Goal: Find specific page/section: Find specific page/section

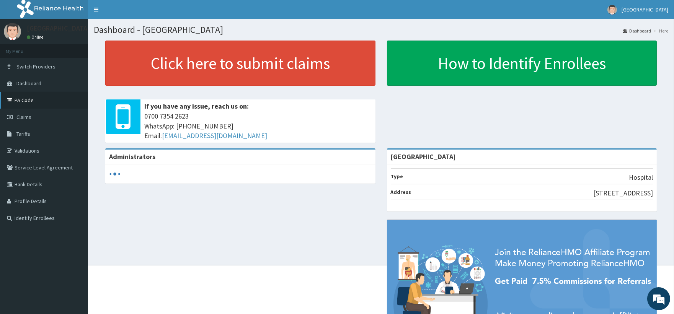
click at [18, 101] on link "PA Code" at bounding box center [44, 100] width 88 height 17
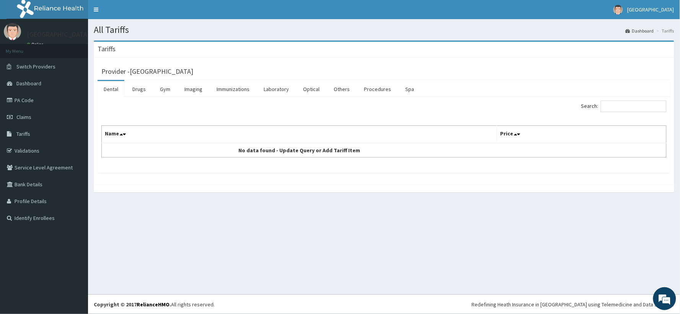
click at [142, 67] on div "Provider - [GEOGRAPHIC_DATA]" at bounding box center [383, 70] width 565 height 11
click at [142, 93] on link "Drugs" at bounding box center [139, 89] width 26 height 16
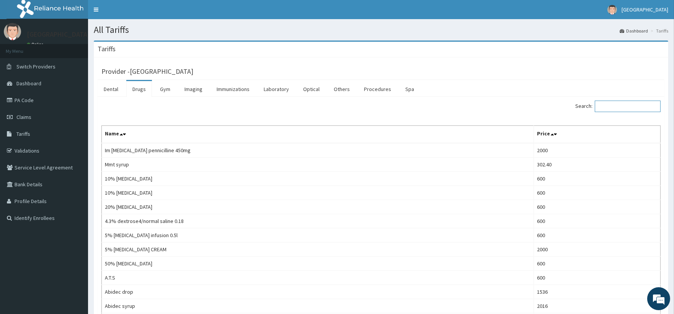
click at [602, 109] on input "Search:" at bounding box center [628, 106] width 66 height 11
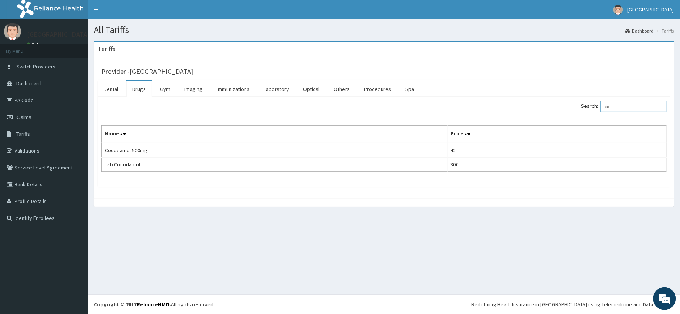
type input "c"
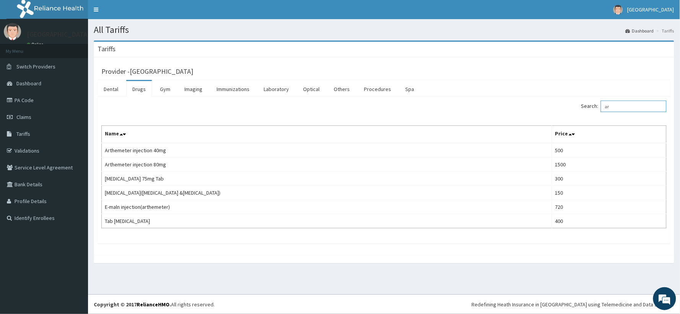
type input "a"
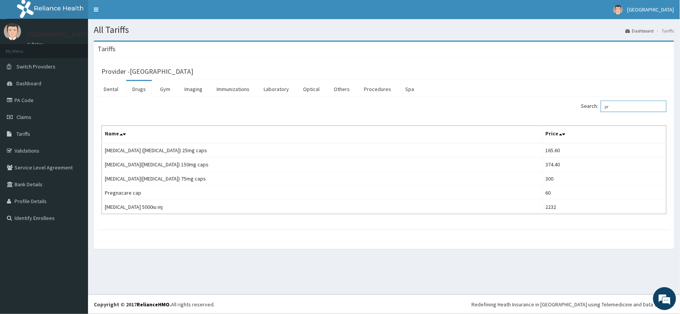
type input "p"
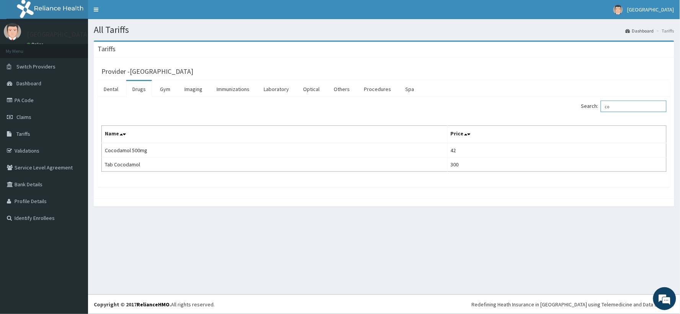
type input "c"
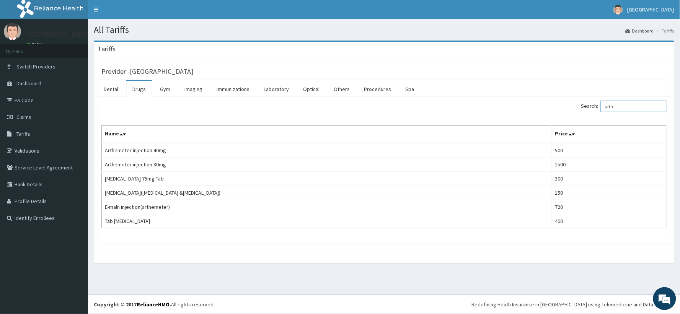
type input "arth"
